Goal: Information Seeking & Learning: Check status

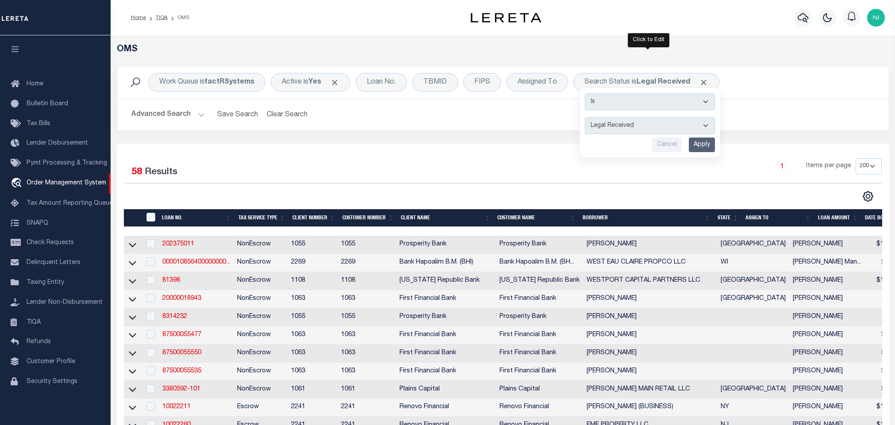
select select "RD"
select select "200"
click at [709, 141] on input "Apply" at bounding box center [702, 145] width 26 height 15
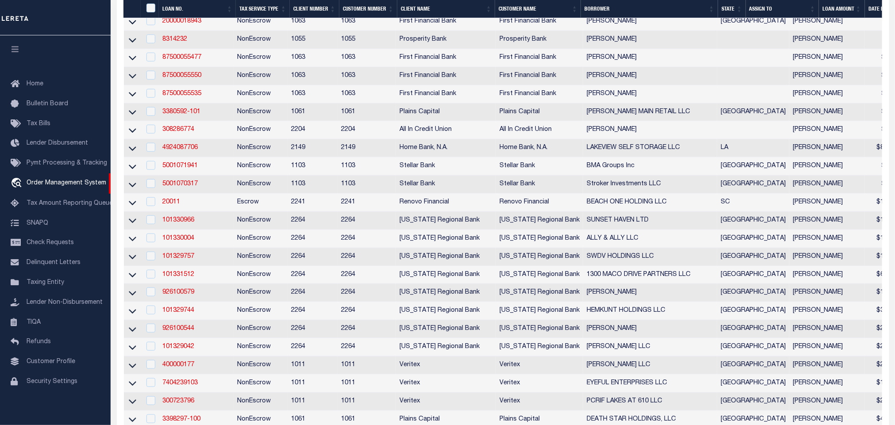
scroll to position [0, 0]
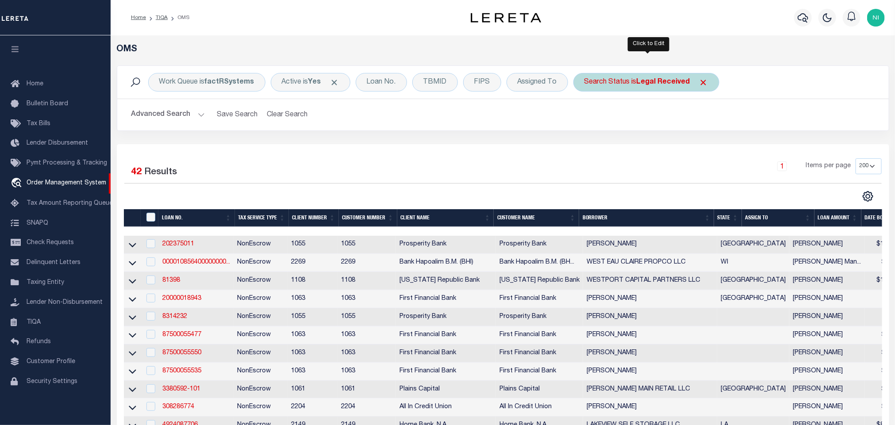
click at [656, 84] on b "Legal Received" at bounding box center [663, 82] width 54 height 7
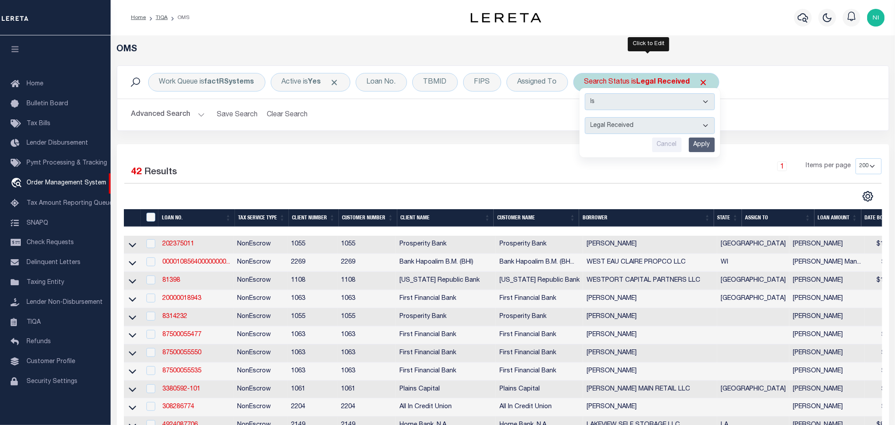
click at [651, 126] on select "Automated Search Bad Parcel Complete Duplicate Parcel High Dollar Reporting In …" at bounding box center [650, 125] width 130 height 17
select select "IP"
click at [587, 118] on select "Automated Search Bad Parcel Complete Duplicate Parcel High Dollar Reporting In …" at bounding box center [650, 125] width 130 height 17
click at [698, 149] on input "Apply" at bounding box center [702, 145] width 26 height 15
drag, startPoint x: 698, startPoint y: 149, endPoint x: 692, endPoint y: 154, distance: 8.2
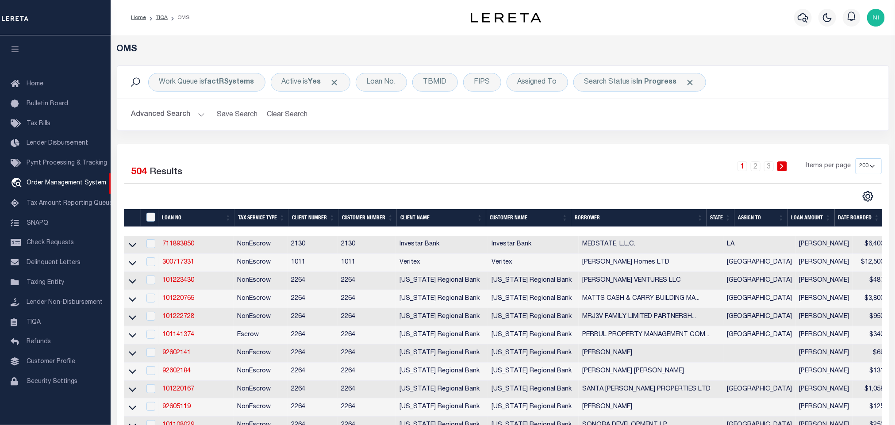
click at [662, 84] on b "In Progress" at bounding box center [656, 82] width 40 height 7
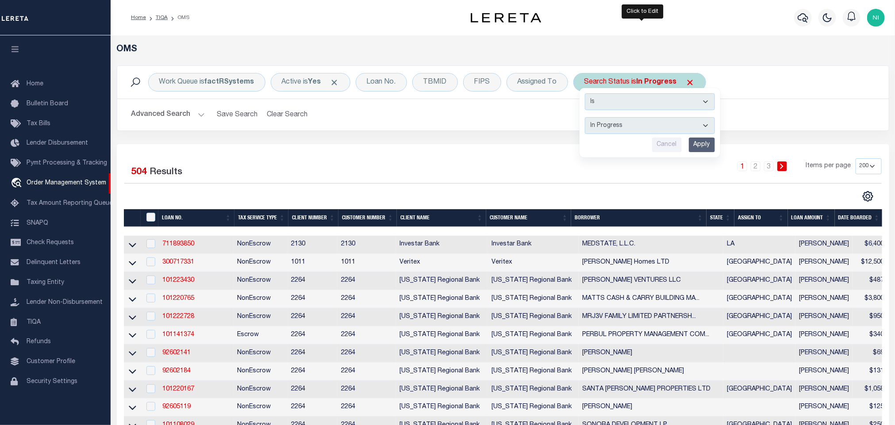
click at [653, 124] on select "Automated Search Bad Parcel Complete Duplicate Parcel High Dollar Reporting In …" at bounding box center [650, 125] width 130 height 17
select select "QC"
click at [587, 118] on select "Automated Search Bad Parcel Complete Duplicate Parcel High Dollar Reporting In …" at bounding box center [650, 125] width 130 height 17
click at [701, 149] on input "Apply" at bounding box center [702, 145] width 26 height 15
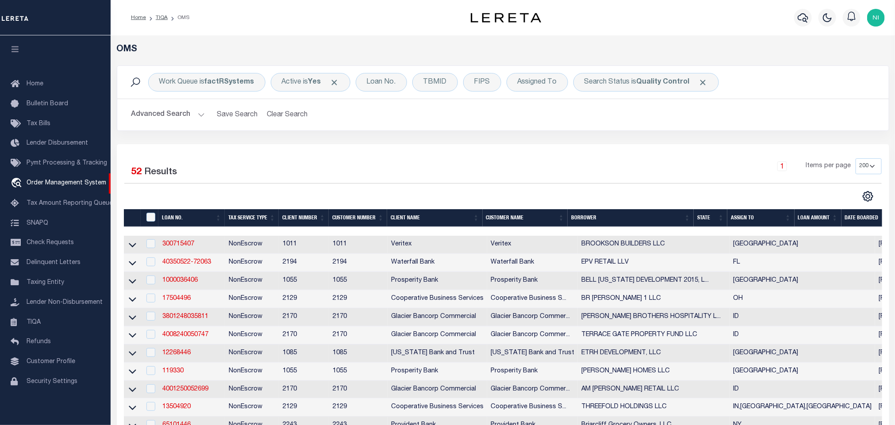
click at [522, 129] on div "Advanced Search Save Search Clear Search tblSearchTopScreen_dynamictable_____De…" at bounding box center [502, 114] width 771 height 31
click at [600, 129] on div "Advanced Search Save Search Clear Search tblSearchTopScreen_dynamictable_____De…" at bounding box center [502, 114] width 771 height 31
click at [549, 118] on h2 "Advanced Search Save Search Clear Search tblSearchTopScreen_dynamictable_____De…" at bounding box center [502, 114] width 757 height 17
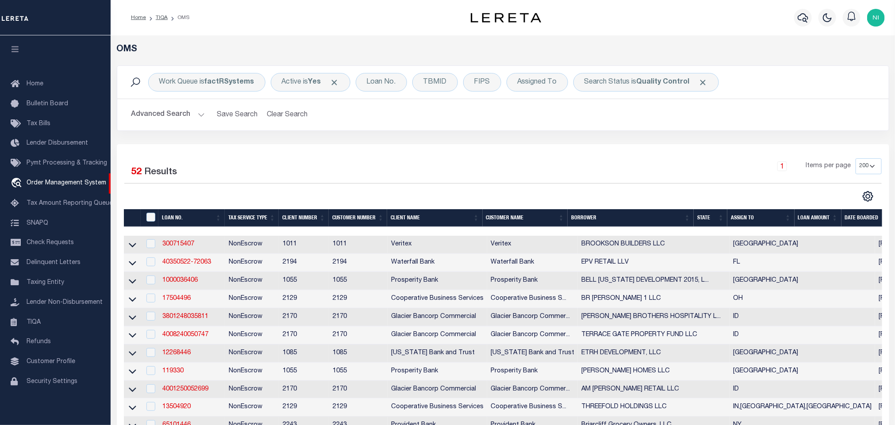
click at [549, 116] on h2 "Advanced Search Save Search Clear Search tblSearchTopScreen_dynamictable_____De…" at bounding box center [502, 114] width 757 height 17
click at [449, 141] on div "Work Queue is factRSystems Active is Yes Loan No. TBMID FIPS Assigned To Search…" at bounding box center [503, 104] width 786 height 79
click at [450, 134] on div "Work Queue is factRSystems Active is Yes Loan No. TBMID FIPS Assigned To Search…" at bounding box center [503, 104] width 786 height 79
click at [410, 136] on div "Work Queue is factRSystems Active is Yes Loan No. TBMID FIPS Assigned To Search…" at bounding box center [503, 104] width 786 height 79
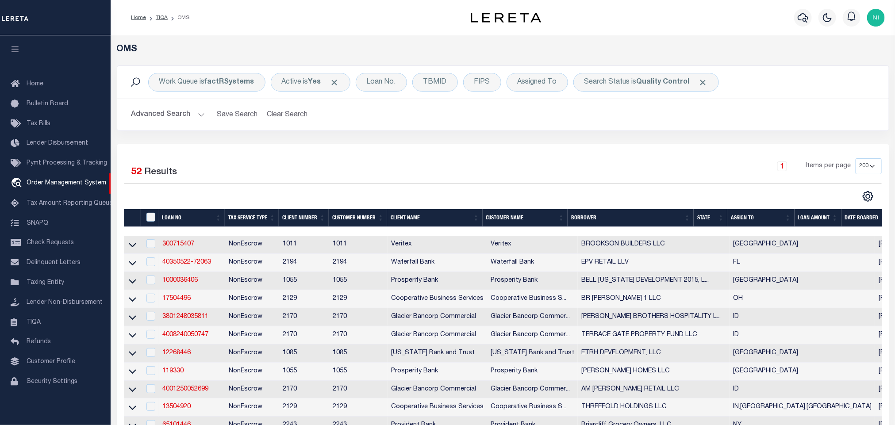
click at [555, 134] on div "Work Queue is factRSystems Active is Yes Loan No. TBMID FIPS Assigned To Search…" at bounding box center [503, 104] width 786 height 79
click at [556, 132] on div "Work Queue is factRSystems Active is Yes Loan No. TBMID FIPS Assigned To Search…" at bounding box center [503, 104] width 786 height 79
